Goal: Manage account settings

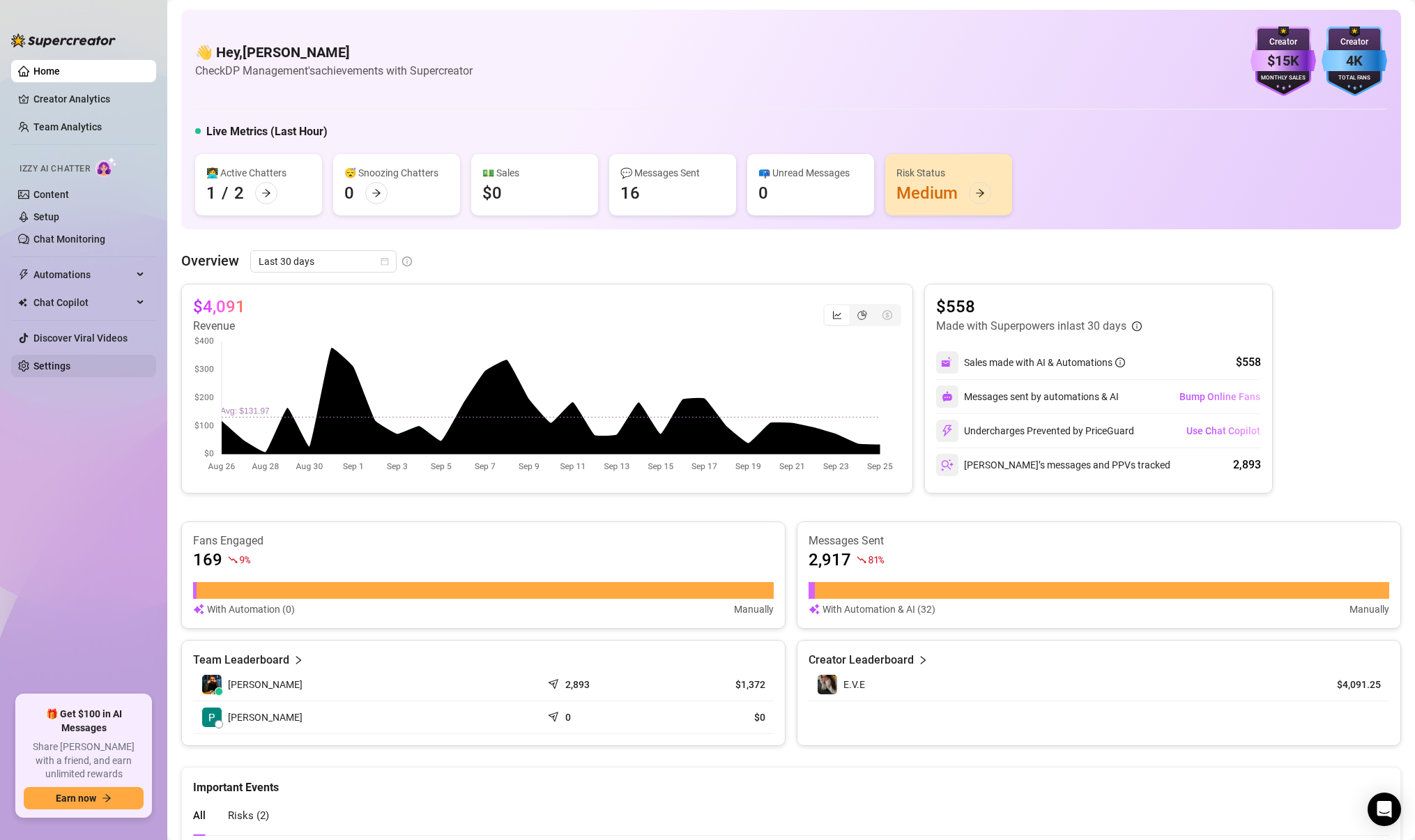
click at [64, 361] on link "Settings" at bounding box center [52, 366] width 37 height 11
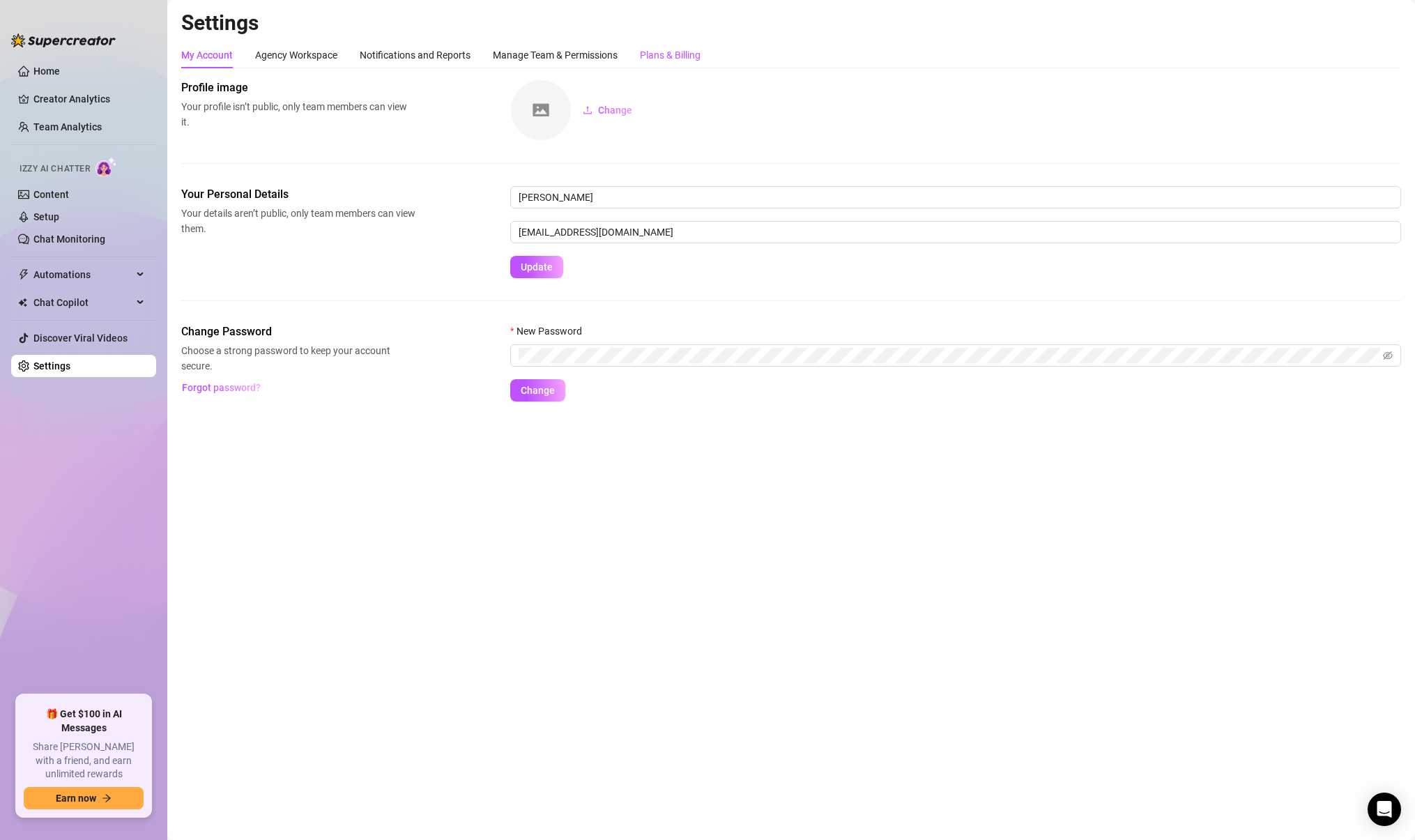
click at [677, 56] on div "Plans & Billing" at bounding box center [670, 55] width 61 height 16
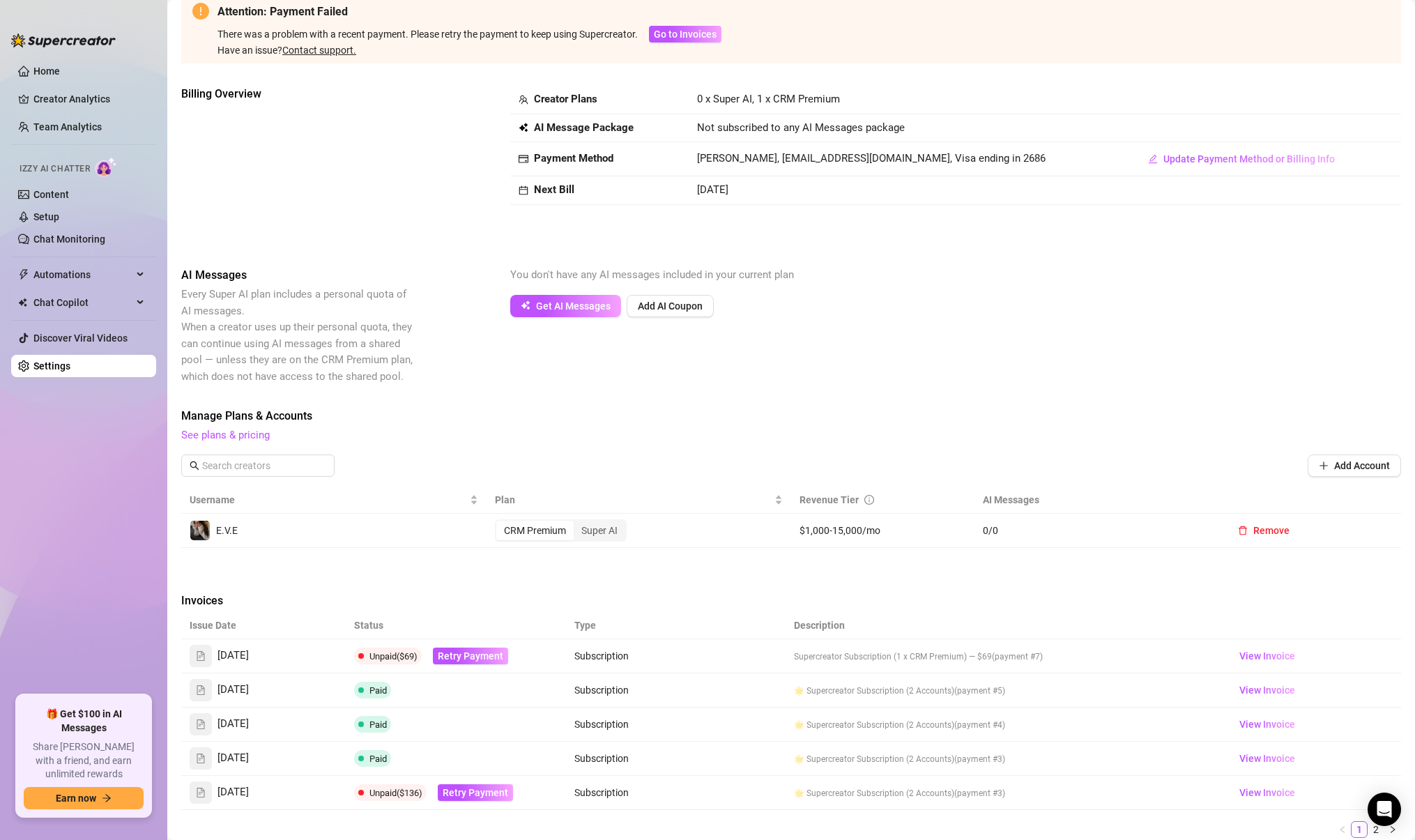
scroll to position [106, 0]
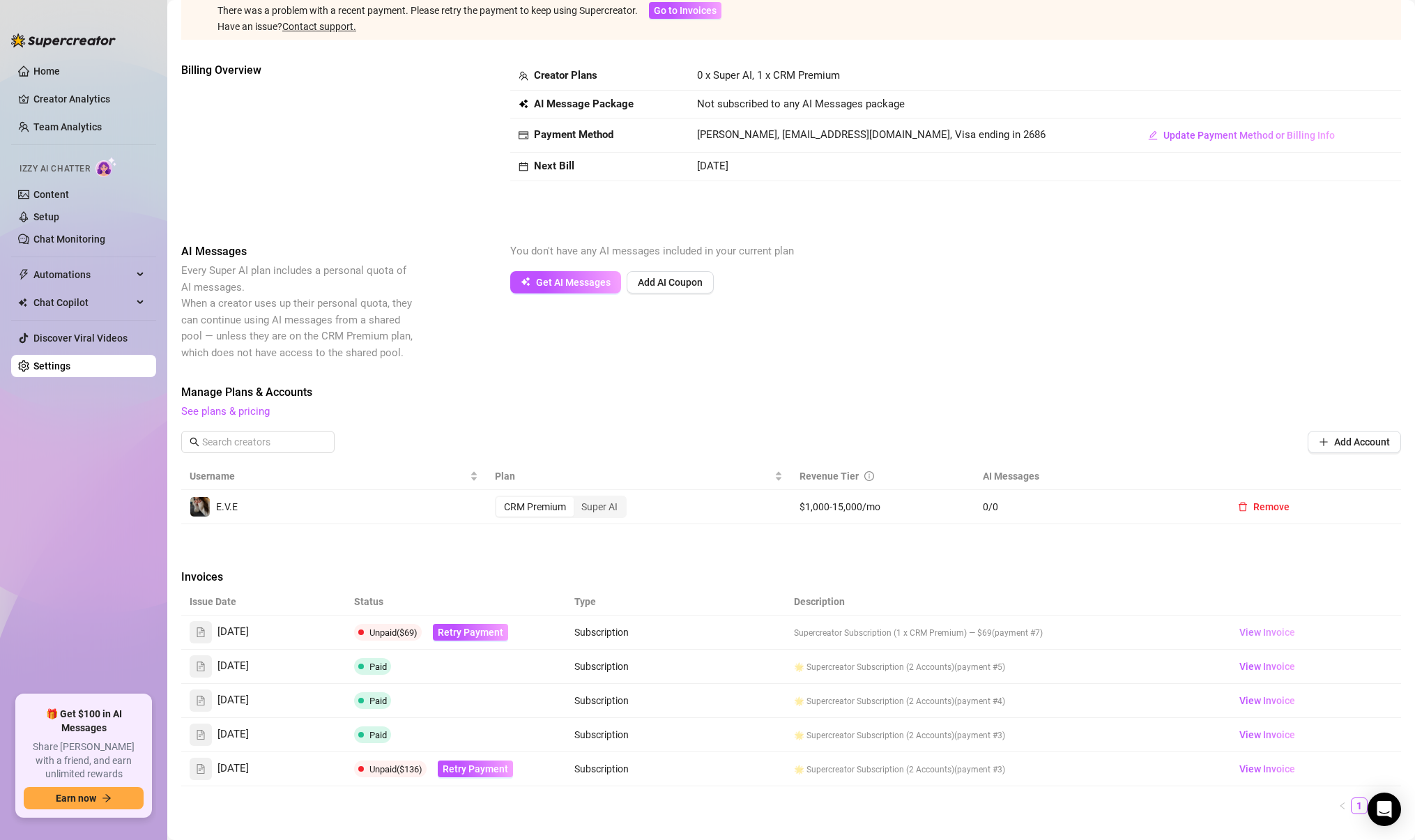
click at [1269, 632] on span "View Invoice" at bounding box center [1267, 632] width 56 height 16
click at [38, 74] on link "Home" at bounding box center [47, 70] width 27 height 11
